Goal: Transaction & Acquisition: Purchase product/service

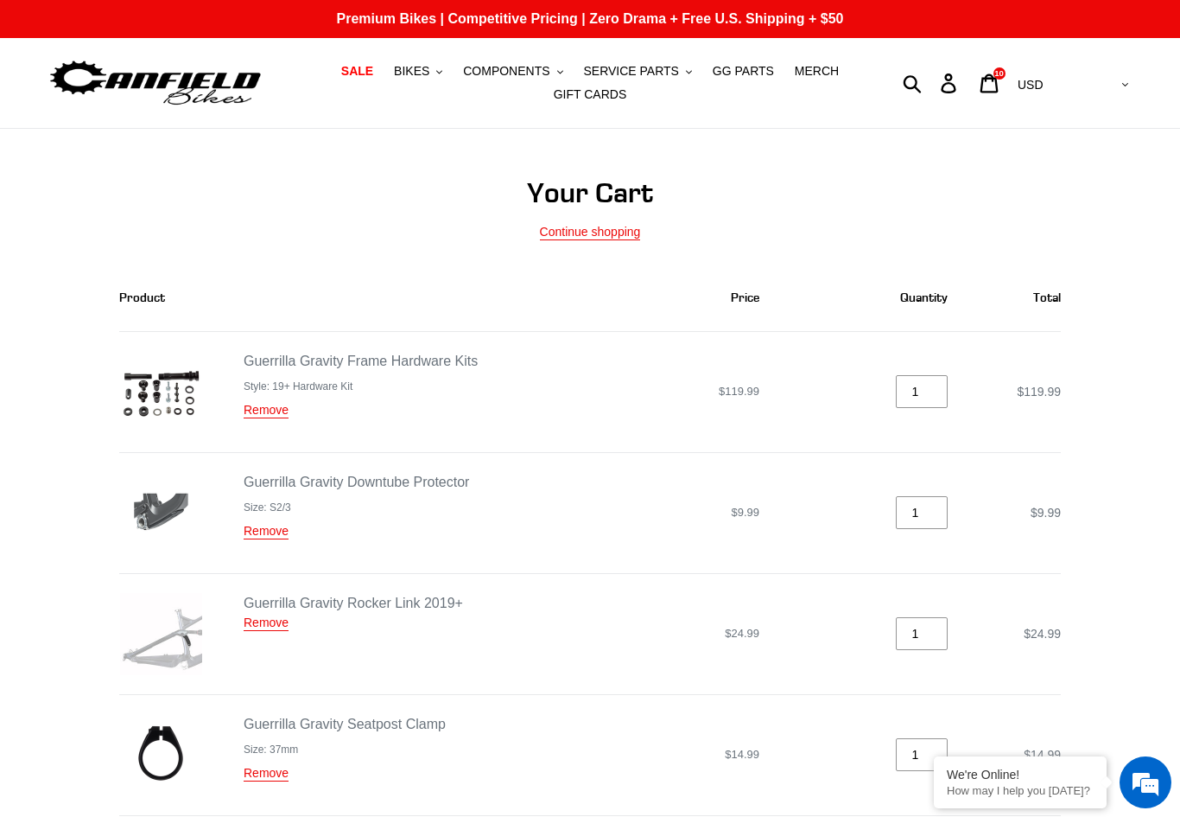
scroll to position [931, 0]
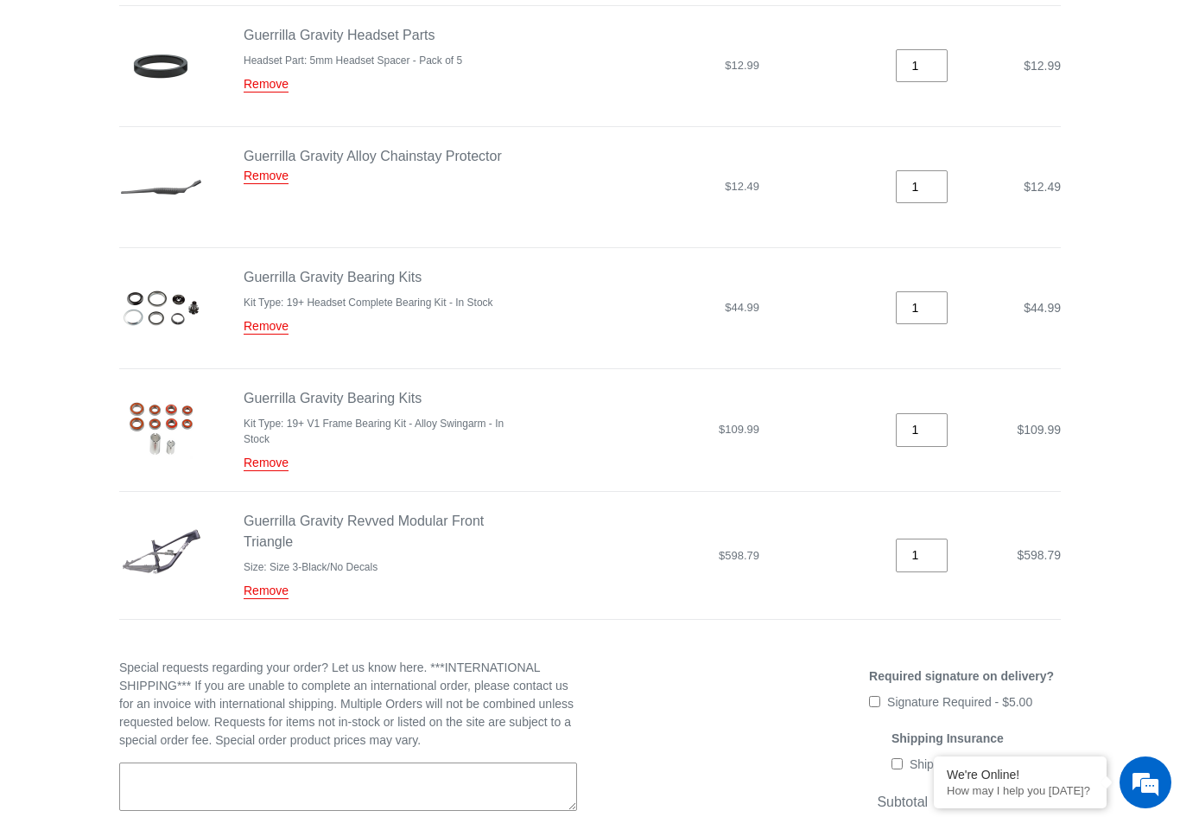
click at [282, 519] on link "Guerrilla Gravity Revved Modular Front Triangle" at bounding box center [364, 530] width 240 height 35
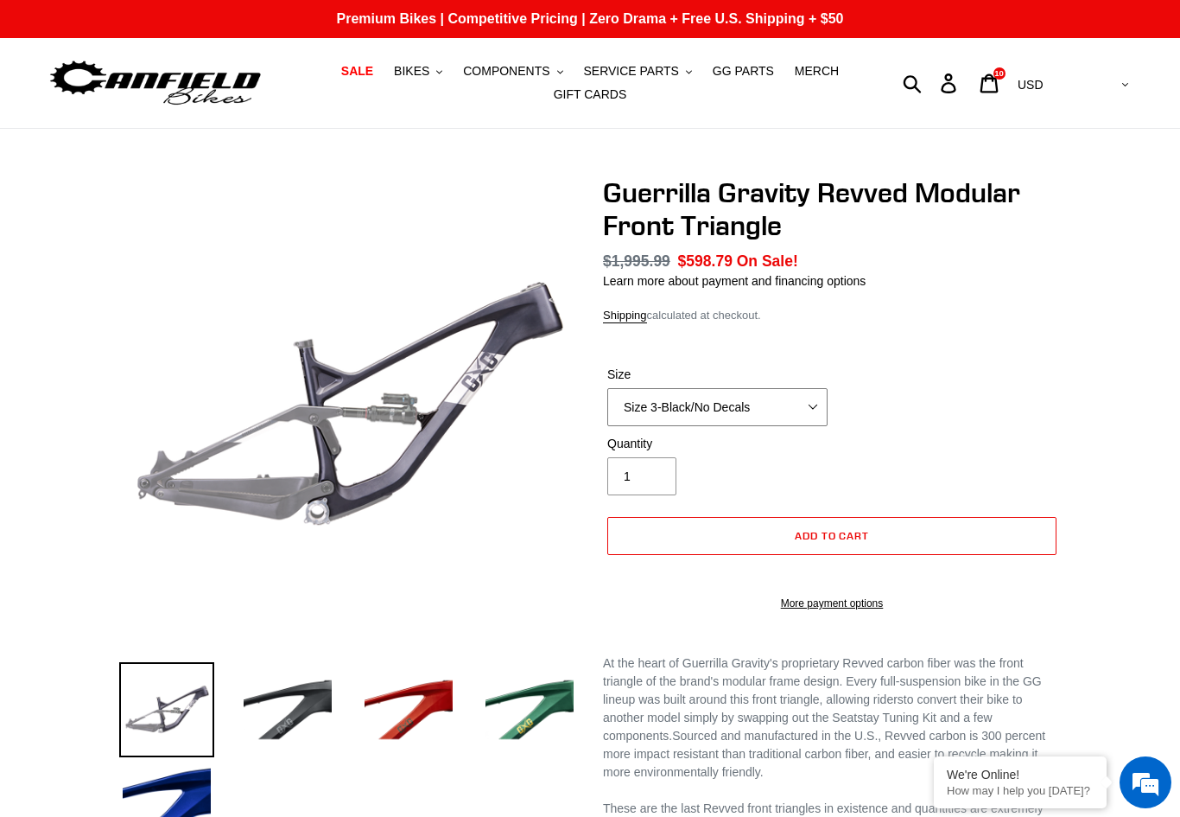
click at [659, 400] on select "Size 2-Gloss Black/No Decals Size 2-Black/Red Decals Size 2-Black/Silver Decals…" at bounding box center [718, 407] width 220 height 38
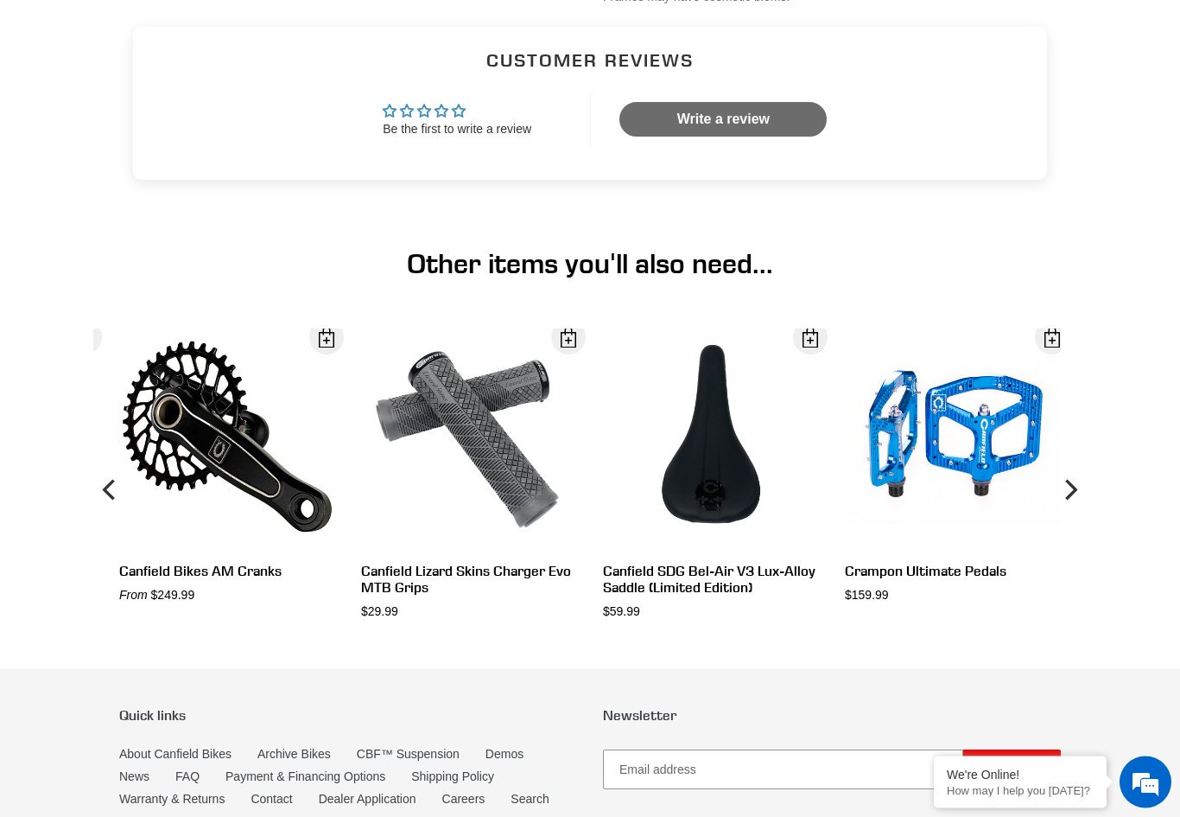
scroll to position [1343, 0]
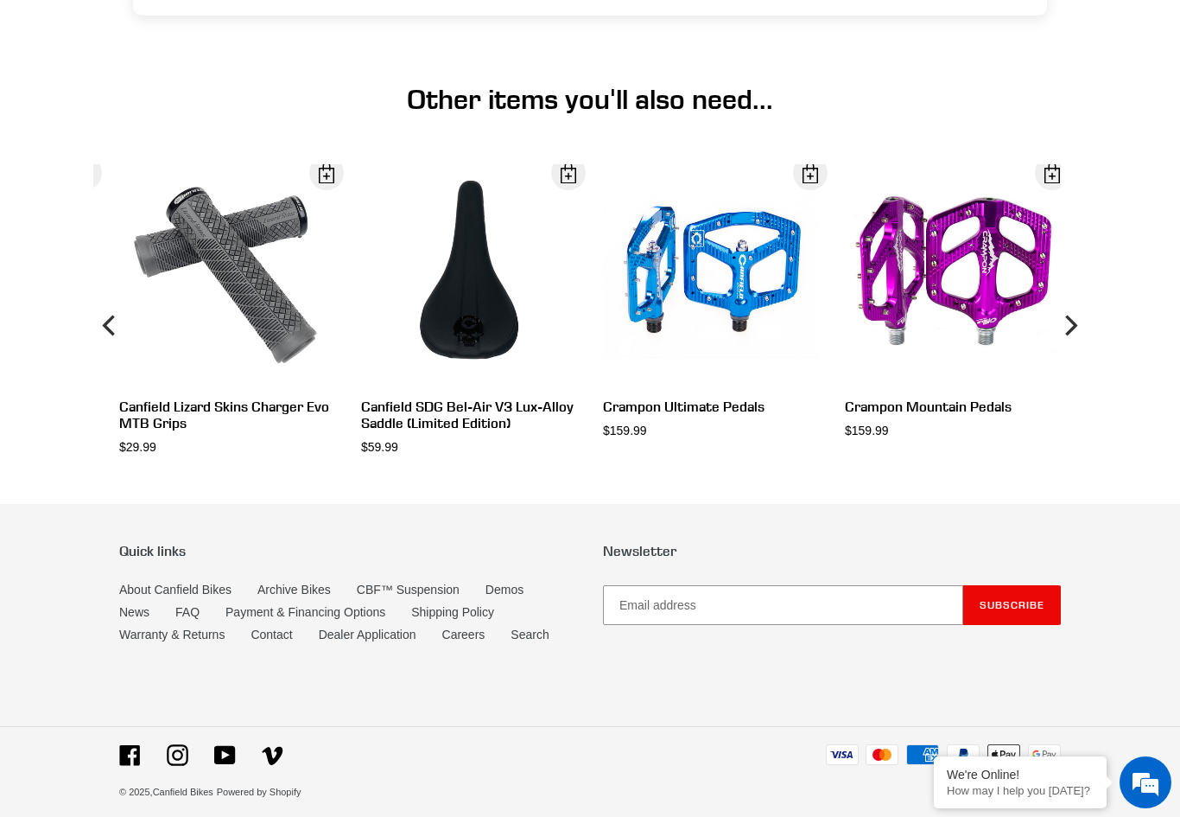
click at [279, 641] on link "Contact" at bounding box center [271, 634] width 41 height 14
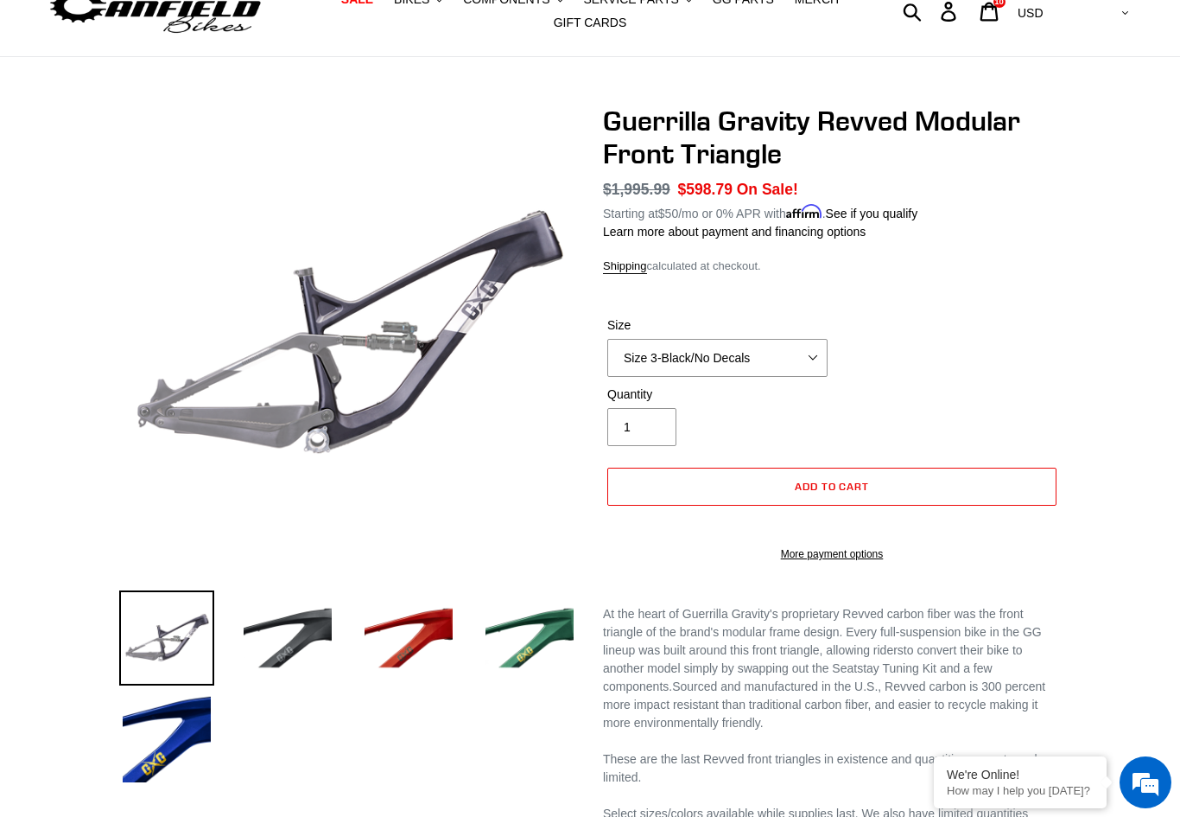
scroll to position [0, 0]
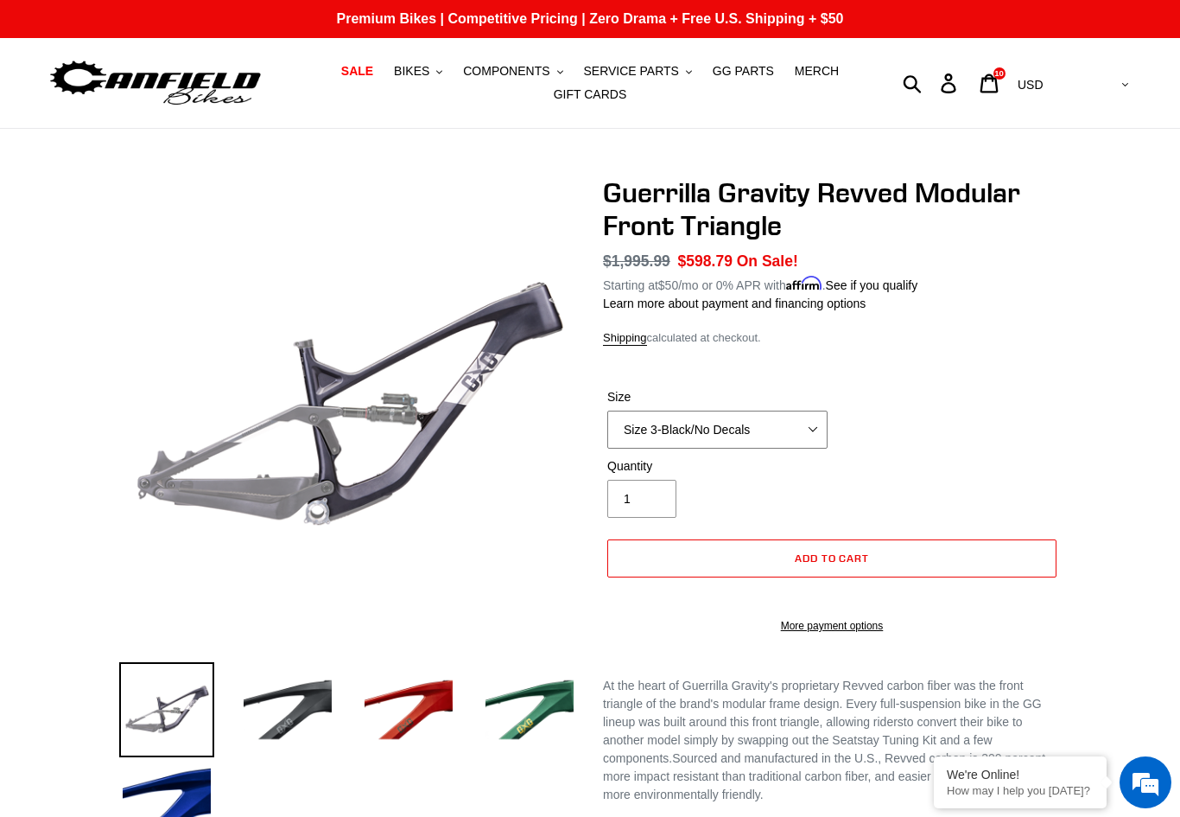
click at [740, 420] on select "Size 2-Gloss Black/No Decals Size 2-Black/Red Decals Size 2-Black/Silver Decals…" at bounding box center [718, 429] width 220 height 38
click at [1080, 404] on div "Previous slide" at bounding box center [590, 680] width 1037 height 1009
click at [999, 79] on icon at bounding box center [990, 82] width 18 height 19
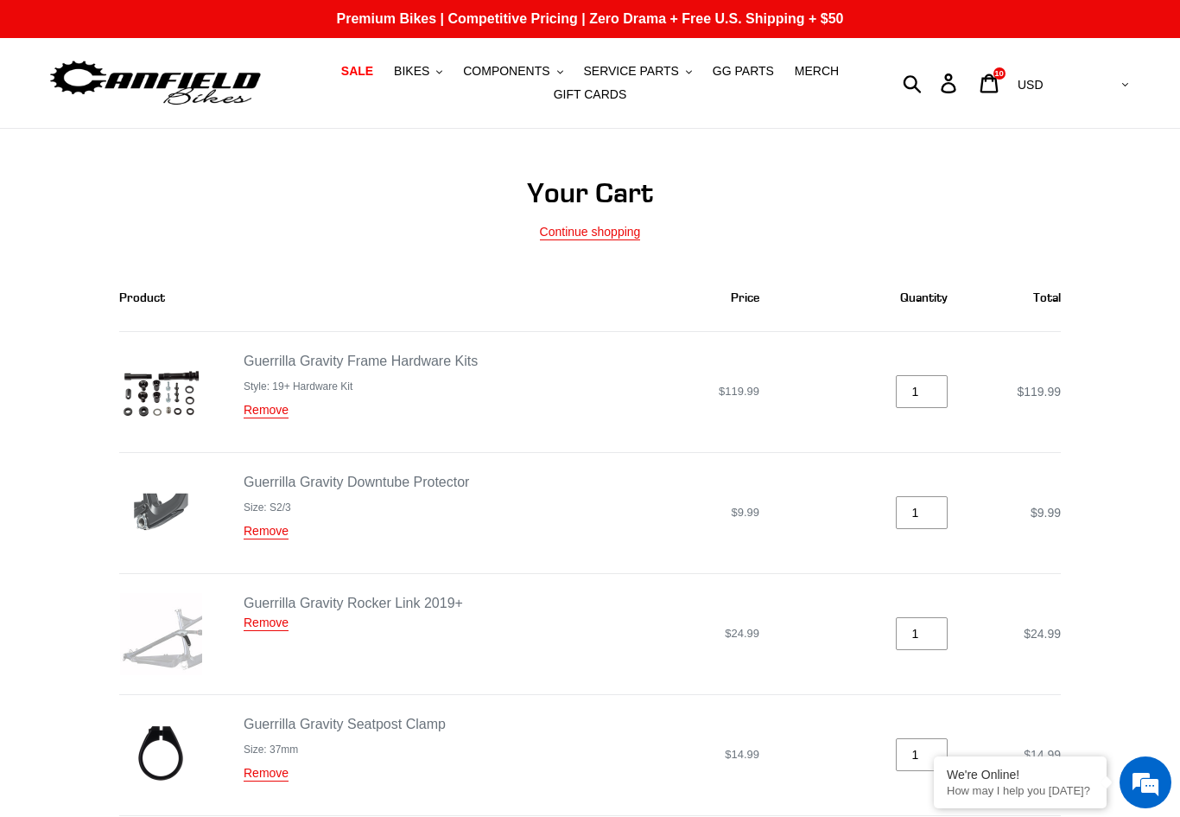
click at [427, 68] on span "BIKES" at bounding box center [411, 71] width 35 height 15
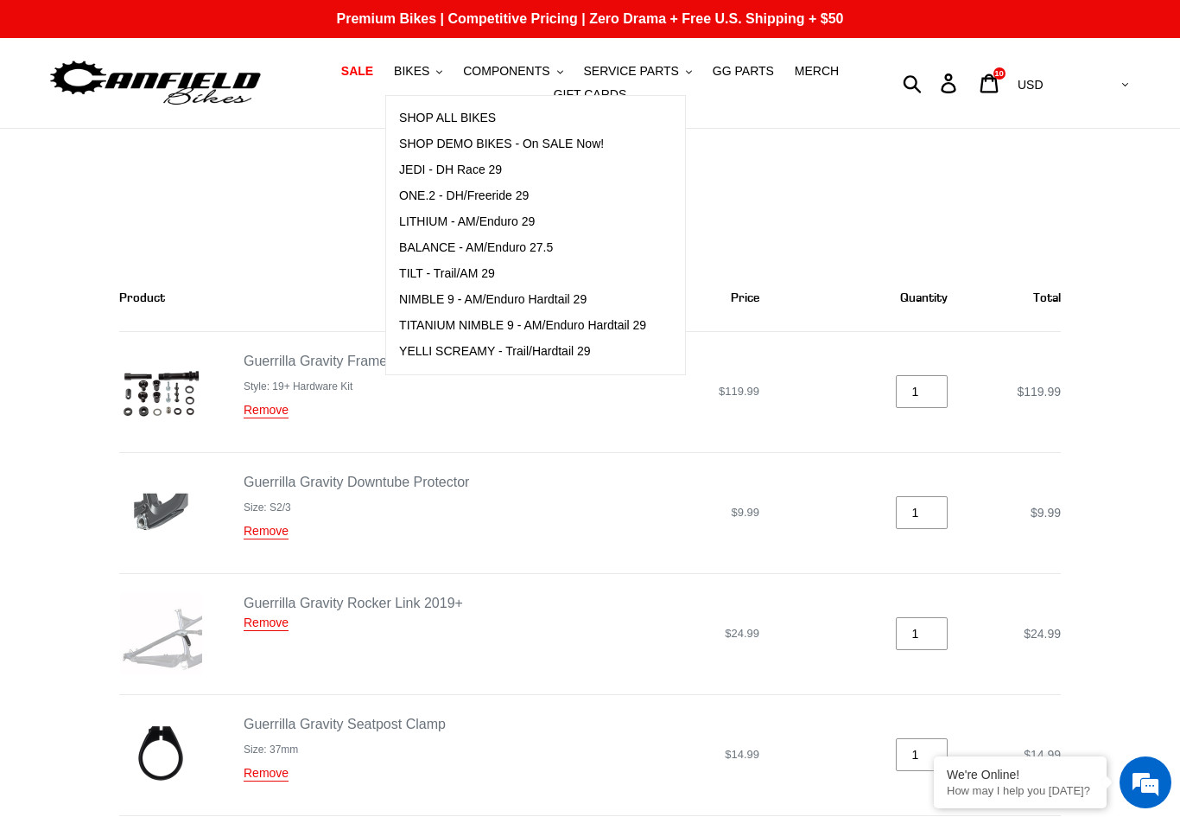
click at [435, 279] on span "TILT - Trail/AM 29" at bounding box center [447, 273] width 96 height 15
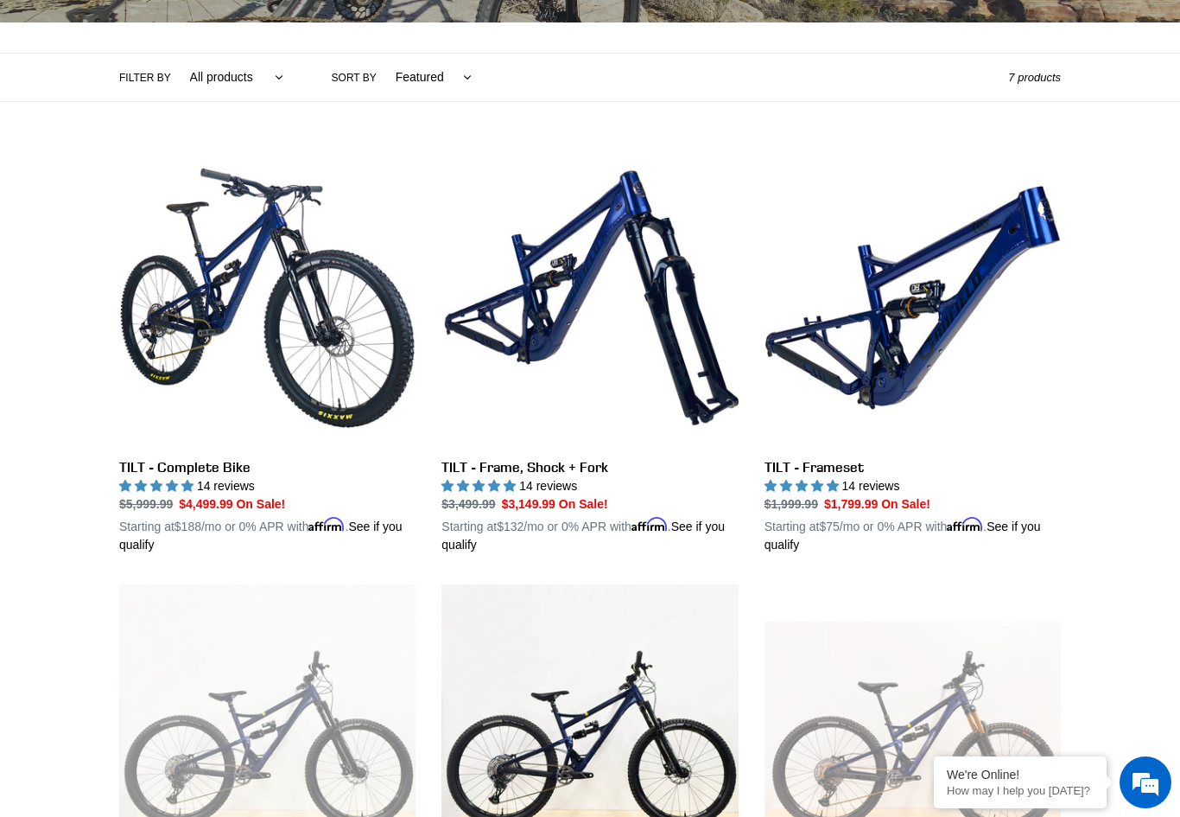
click at [213, 366] on link "TILT - Complete Bike" at bounding box center [267, 352] width 296 height 404
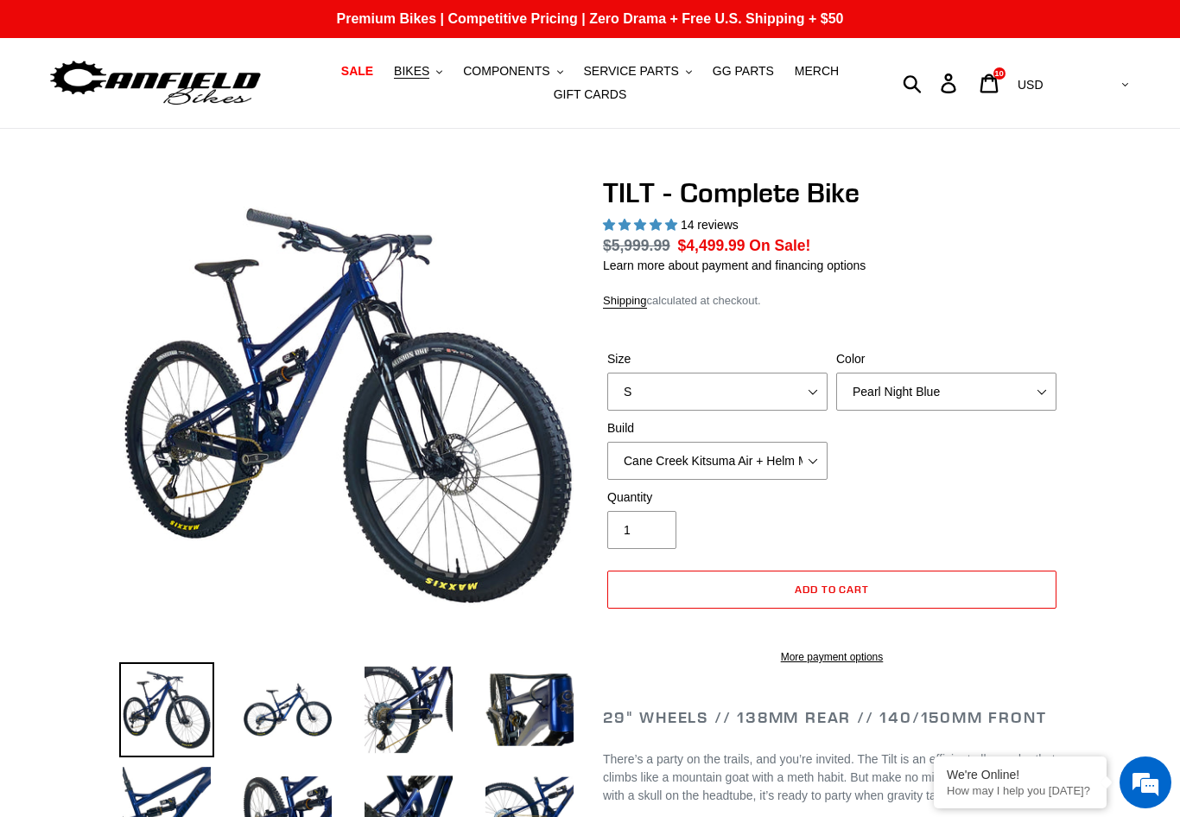
select select "highest-rating"
